Goal: Task Accomplishment & Management: Use online tool/utility

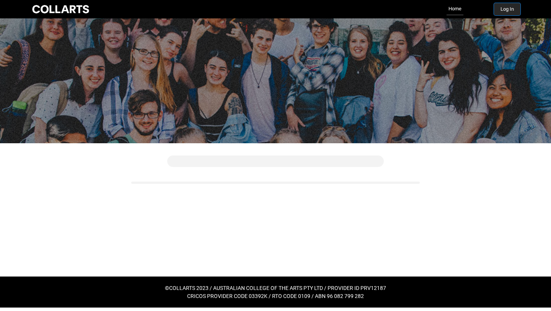
click at [498, 13] on button "Log In" at bounding box center [507, 9] width 26 height 12
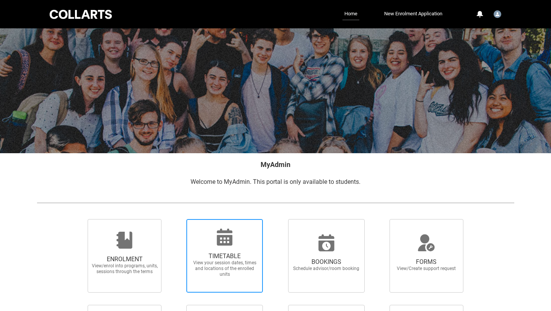
click at [238, 229] on div at bounding box center [224, 237] width 73 height 18
click at [177, 219] on input "TIMETABLE View your session dates, times and locations of the enrolled units" at bounding box center [176, 218] width 0 height 0
radio input "true"
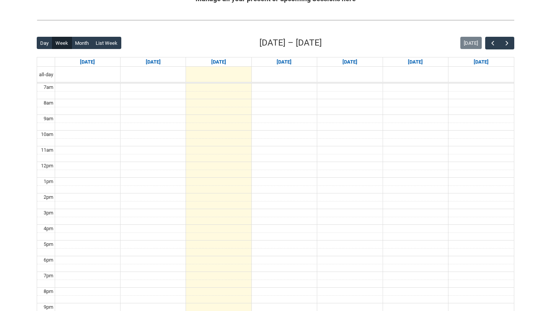
scroll to position [178, 0]
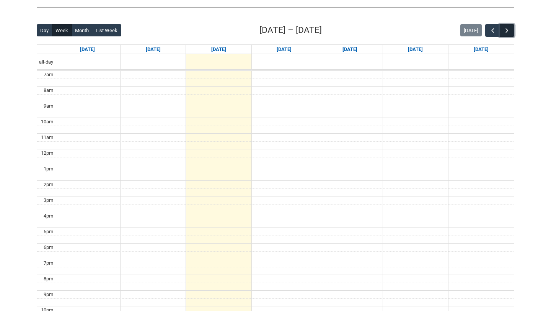
click at [511, 29] on button "button" at bounding box center [507, 30] width 15 height 13
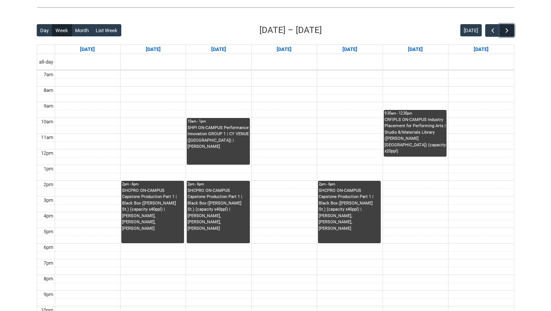
click at [511, 29] on button "button" at bounding box center [507, 30] width 15 height 13
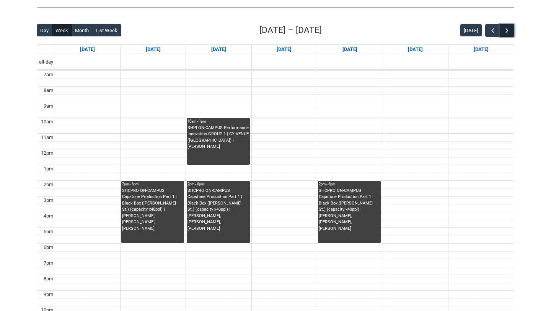
click at [511, 29] on button "button" at bounding box center [507, 30] width 15 height 13
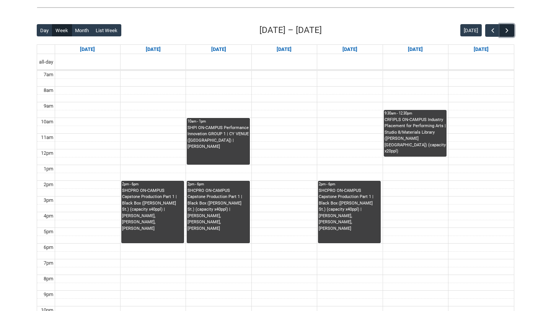
click at [511, 29] on button "button" at bounding box center [507, 30] width 15 height 13
click at [498, 29] on button "button" at bounding box center [492, 30] width 15 height 13
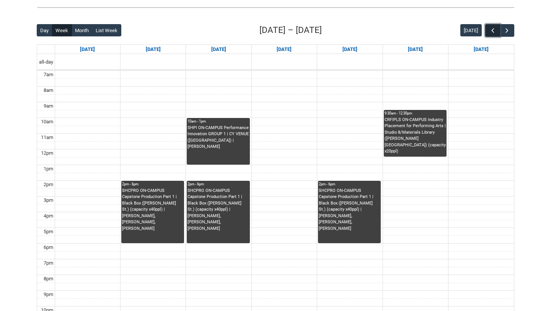
click at [498, 29] on button "button" at bounding box center [492, 30] width 15 height 13
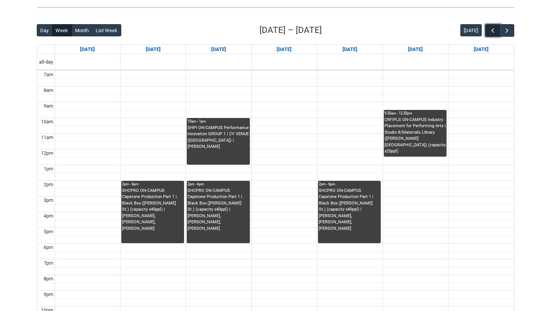
click at [498, 29] on button "button" at bounding box center [492, 30] width 15 height 13
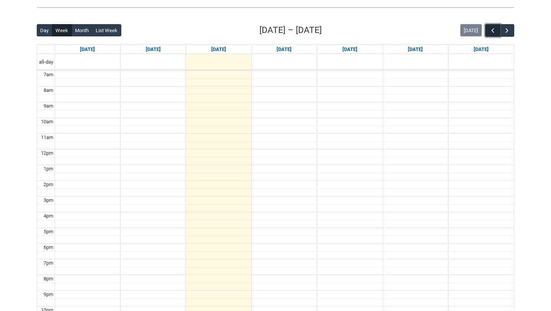
click at [498, 29] on button "button" at bounding box center [492, 30] width 15 height 13
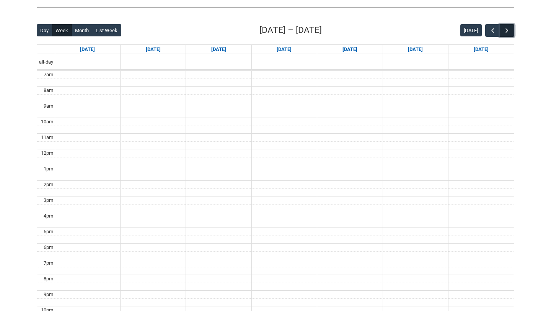
click at [506, 29] on span "button" at bounding box center [507, 31] width 8 height 8
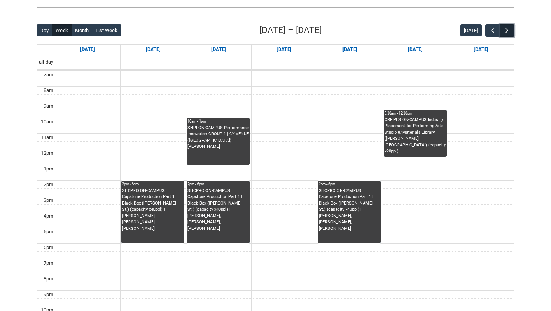
click at [506, 29] on span "button" at bounding box center [507, 31] width 8 height 8
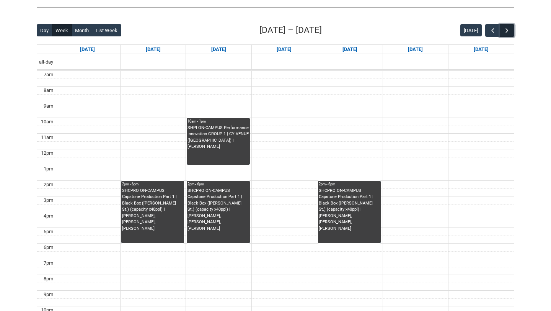
click at [506, 29] on span "button" at bounding box center [507, 31] width 8 height 8
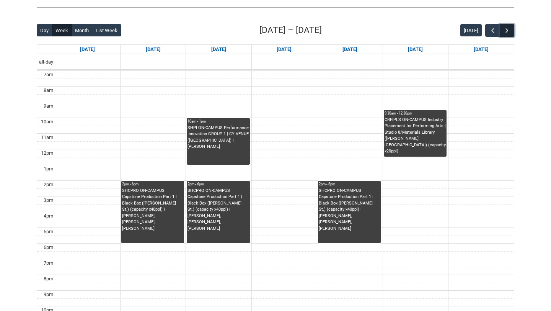
click at [506, 29] on span "button" at bounding box center [507, 31] width 8 height 8
click at [489, 30] on span "button" at bounding box center [493, 31] width 8 height 8
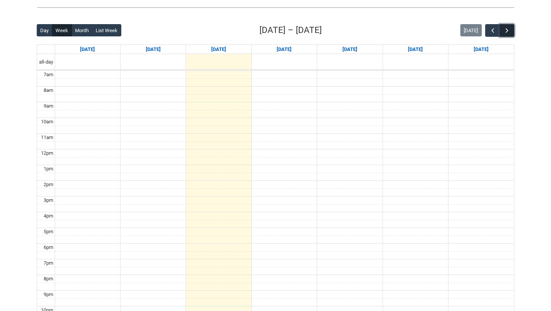
click at [503, 30] on span "button" at bounding box center [507, 31] width 8 height 8
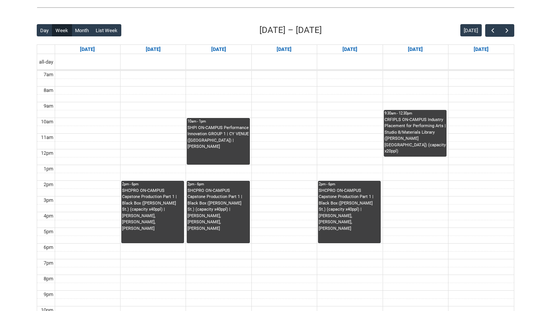
click at [506, 39] on div "Day Week Month List Week Sep 14 – 20, 2025 Today Sun 9/14 Mon 9/15 Tue 9/16 Wed…" at bounding box center [275, 173] width 477 height 298
click at [506, 31] on span "button" at bounding box center [507, 31] width 8 height 8
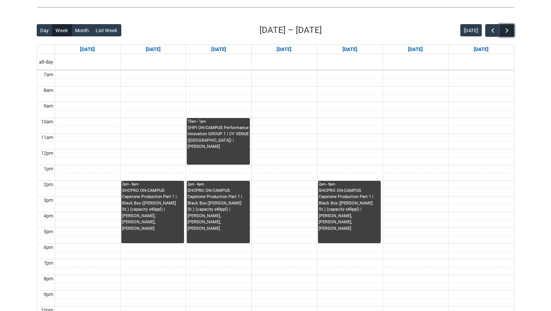
click at [506, 31] on span "button" at bounding box center [507, 31] width 8 height 8
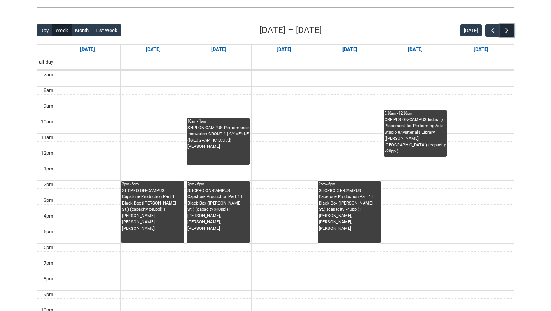
click at [506, 31] on span "button" at bounding box center [507, 31] width 8 height 8
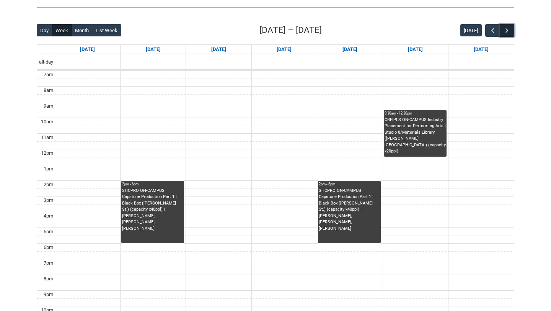
click at [506, 31] on span "button" at bounding box center [507, 31] width 8 height 8
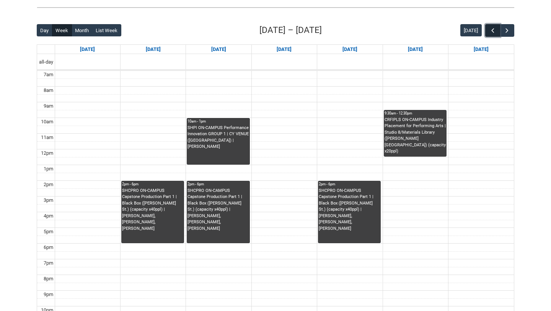
click at [494, 32] on span "button" at bounding box center [493, 31] width 8 height 8
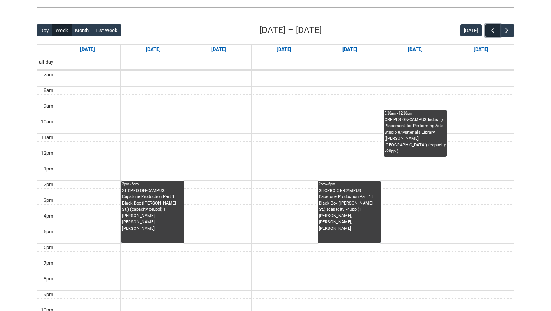
click at [494, 32] on span "button" at bounding box center [493, 31] width 8 height 8
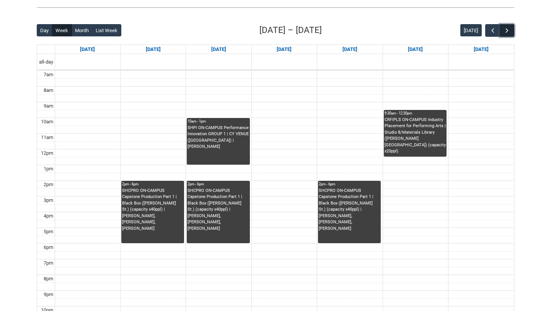
click at [505, 33] on span "button" at bounding box center [507, 31] width 8 height 8
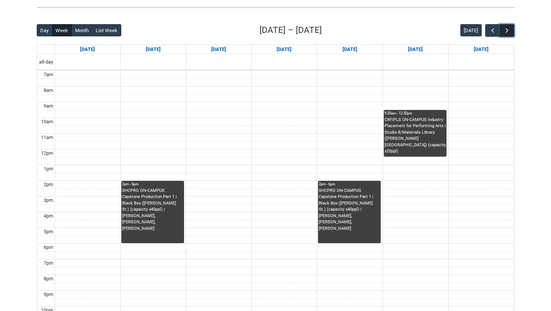
click at [505, 33] on span "button" at bounding box center [507, 31] width 8 height 8
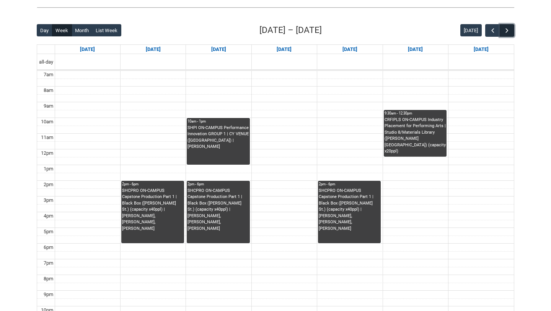
click at [505, 33] on span "button" at bounding box center [507, 31] width 8 height 8
